Goal: Browse casually: Explore the website without a specific task or goal

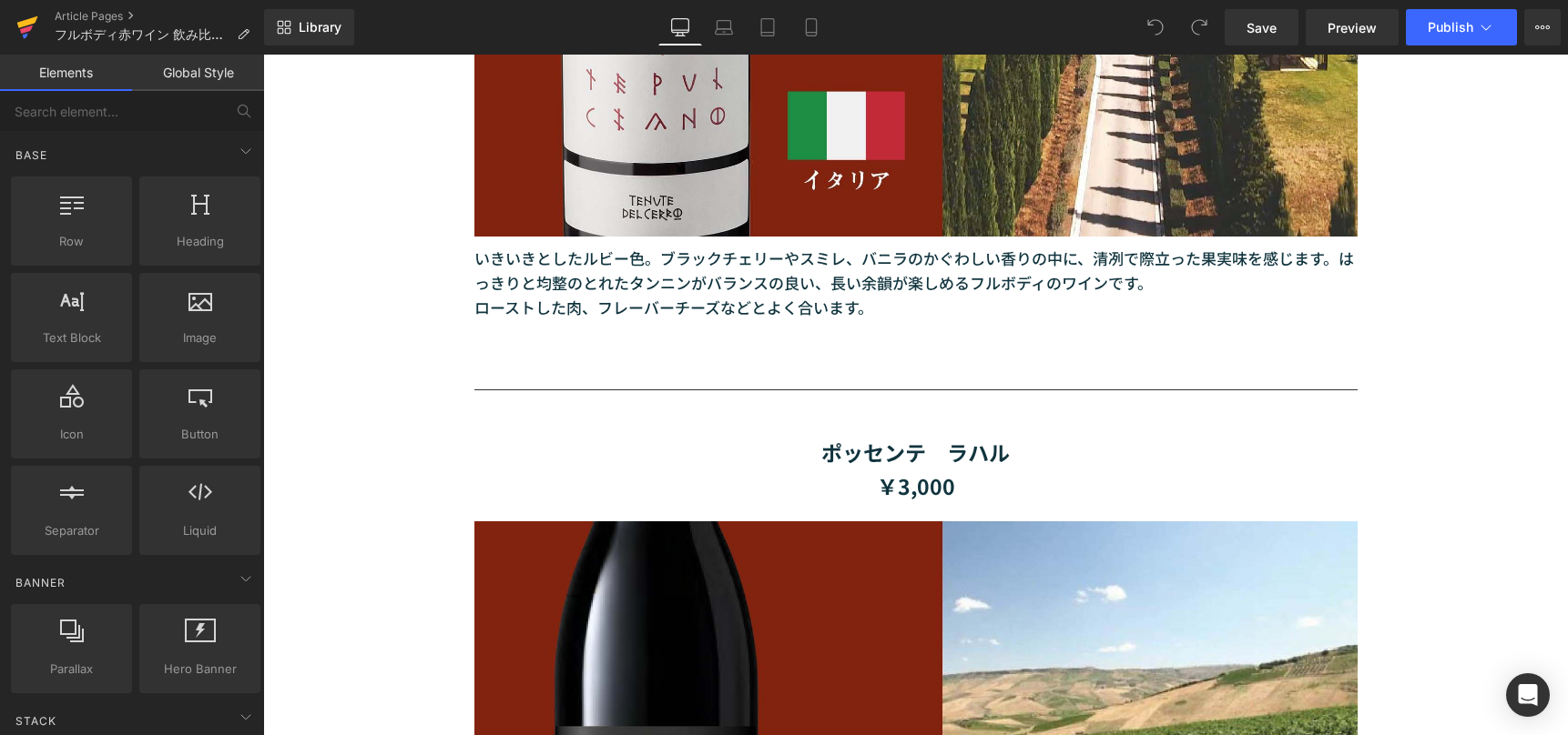
scroll to position [2275, 0]
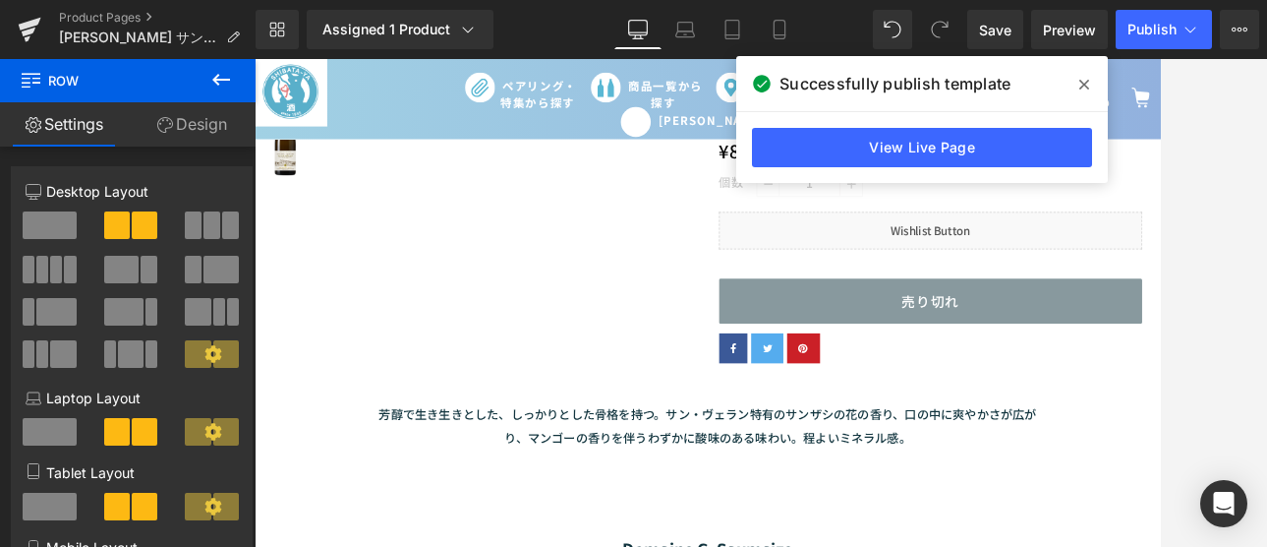
click at [1093, 83] on span at bounding box center [1084, 84] width 31 height 31
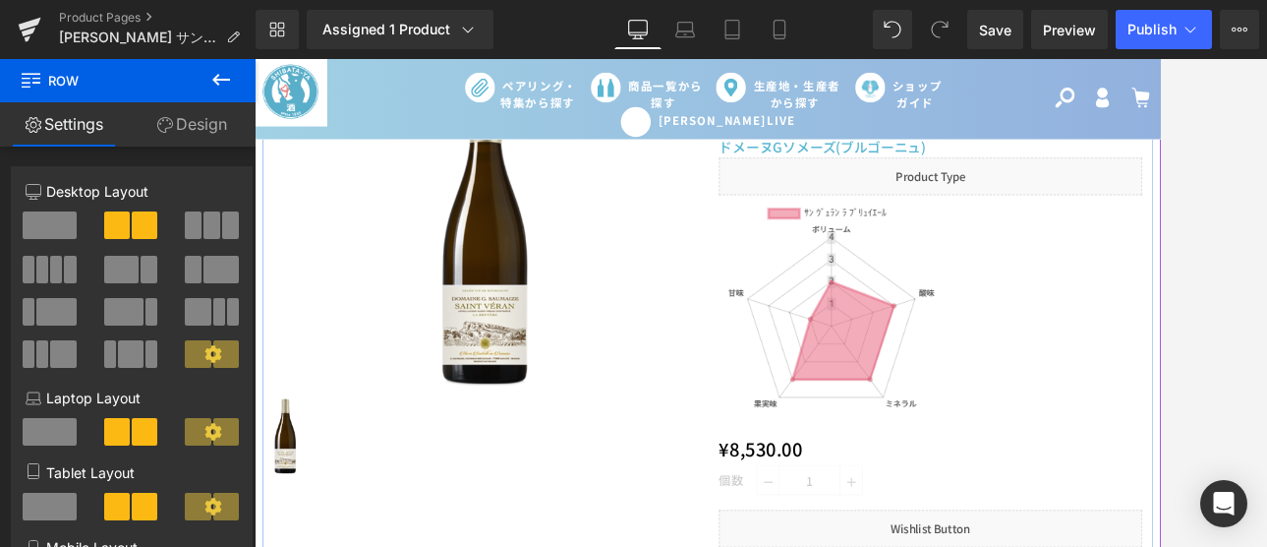
scroll to position [197, 0]
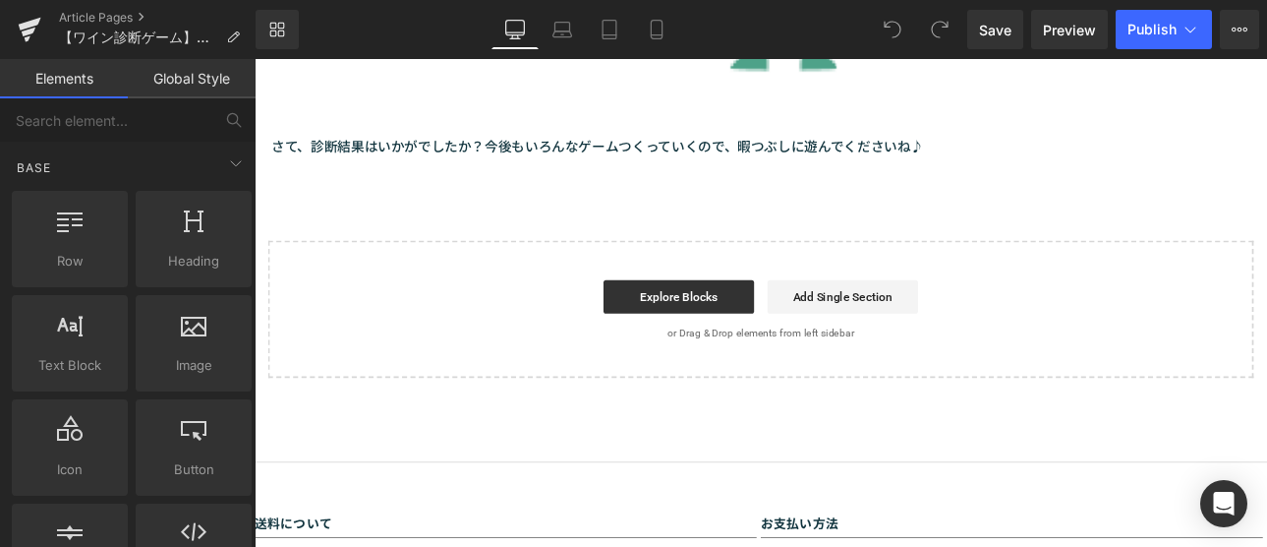
scroll to position [1376, 0]
